Goal: Information Seeking & Learning: Learn about a topic

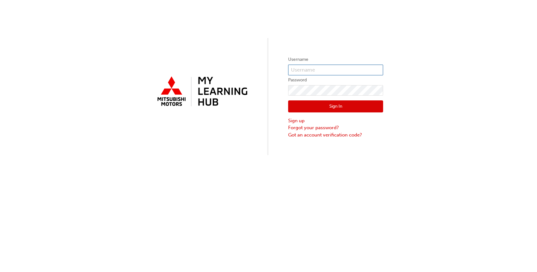
type input "0005974975"
click at [340, 111] on button "Sign In" at bounding box center [335, 106] width 95 height 12
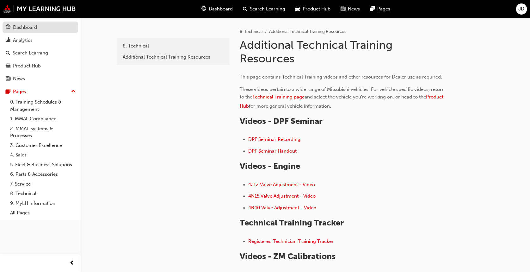
drag, startPoint x: 25, startPoint y: 23, endPoint x: 28, endPoint y: 25, distance: 3.4
click at [25, 23] on link "Dashboard" at bounding box center [41, 28] width 76 height 12
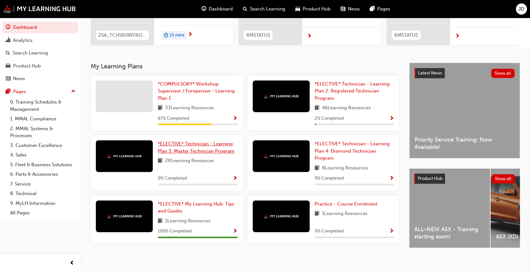
scroll to position [106, 0]
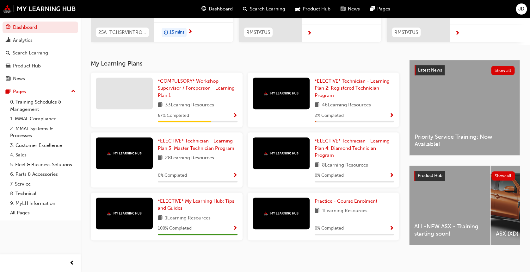
click at [462, 183] on div "ALL-NEW ASX - Training starting soon!" at bounding box center [450, 205] width 81 height 79
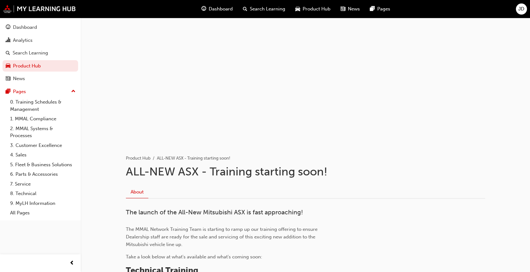
drag, startPoint x: 402, startPoint y: 150, endPoint x: 406, endPoint y: 148, distance: 4.6
click at [406, 148] on div "Product Hub ALL-NEW ASX - Training starting soon!" at bounding box center [306, 153] width 360 height 18
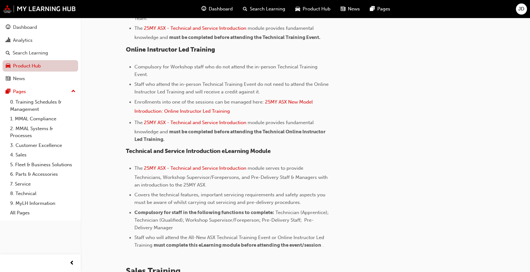
scroll to position [295, 0]
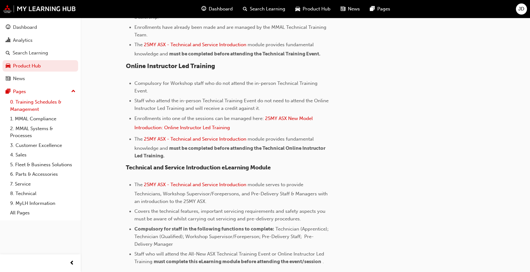
click at [38, 103] on link "0. Training Schedules & Management" at bounding box center [43, 105] width 71 height 17
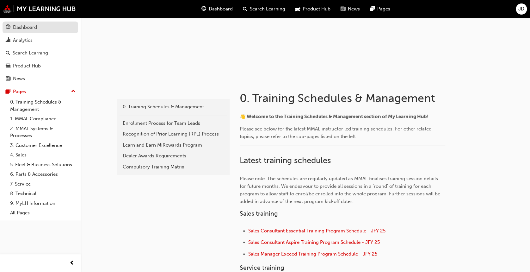
scroll to position [42, 0]
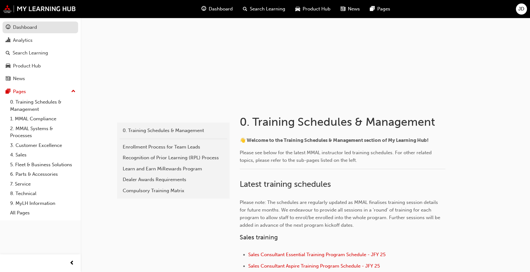
click at [48, 25] on div "Dashboard" at bounding box center [40, 27] width 69 height 8
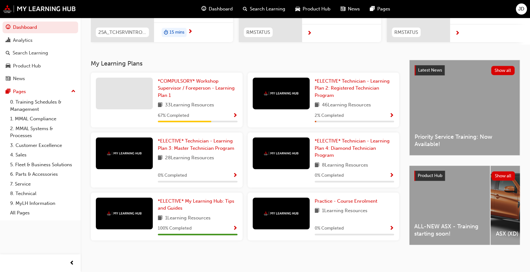
scroll to position [106, 0]
click at [444, 212] on div "ALL-NEW ASX - Training starting soon!" at bounding box center [450, 205] width 81 height 79
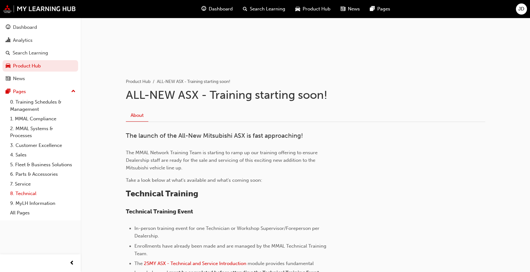
scroll to position [75, 0]
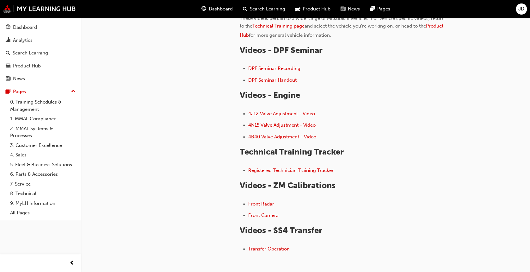
scroll to position [84, 0]
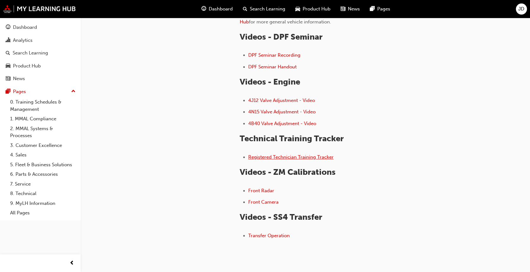
click at [320, 159] on span "Registered Technician Training Tracker" at bounding box center [290, 157] width 85 height 6
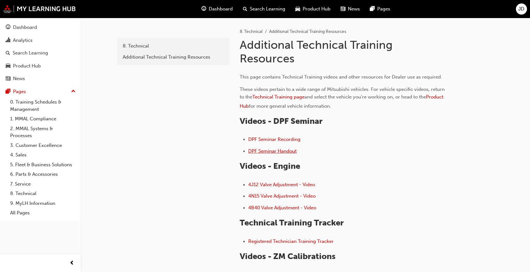
click at [285, 152] on span "DPF Seminar Handout" at bounding box center [272, 151] width 48 height 6
